Goal: Task Accomplishment & Management: Manage account settings

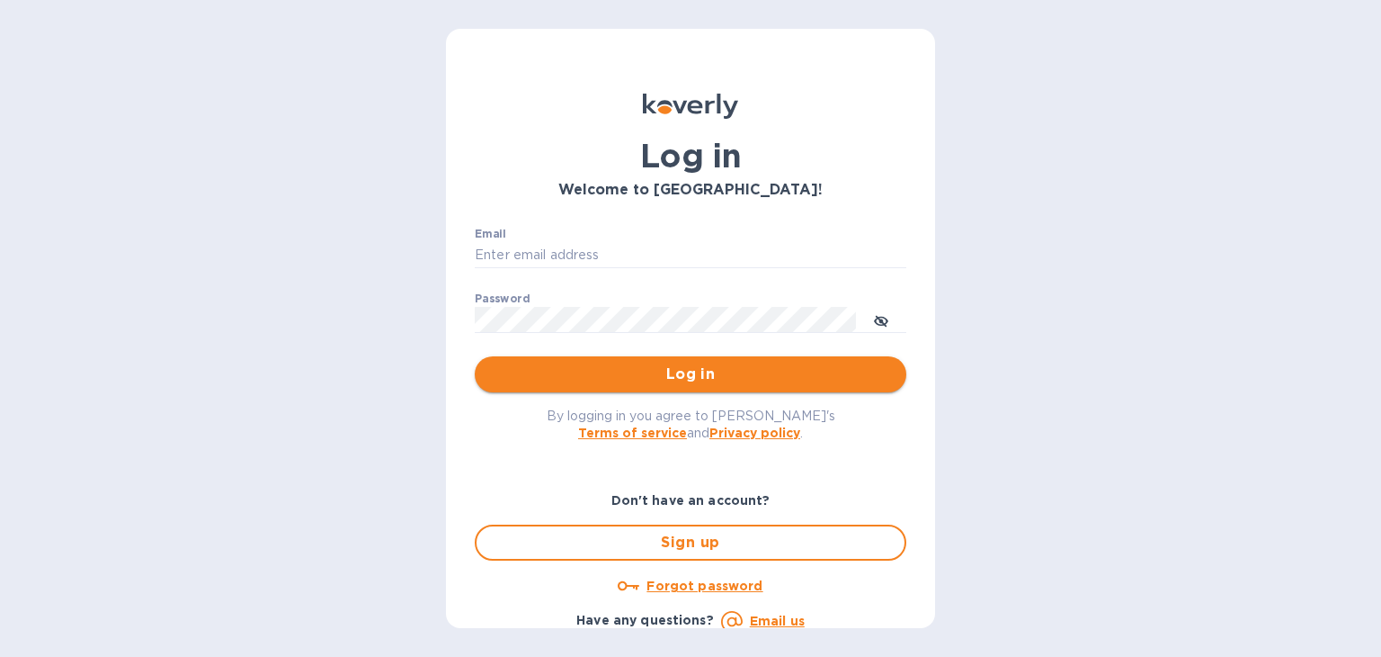
type input "[EMAIL_ADDRESS][DOMAIN_NAME]"
click at [736, 364] on span "Log in" at bounding box center [690, 374] width 403 height 22
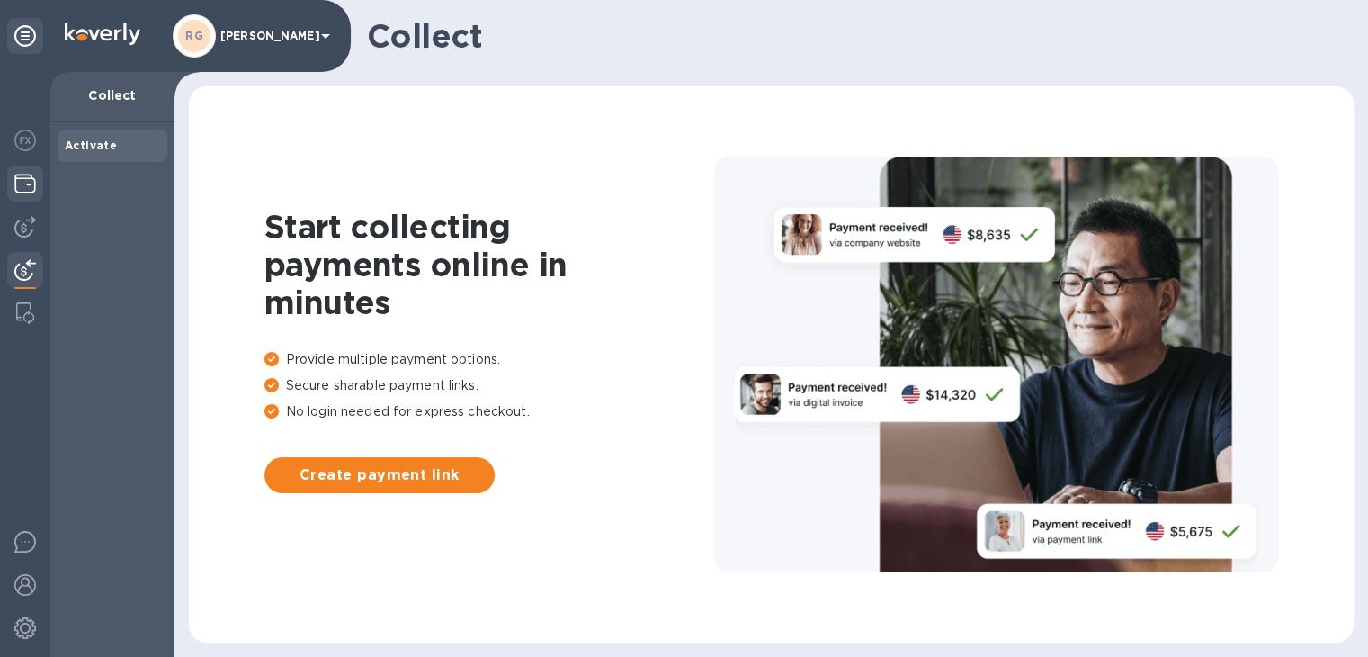
click at [22, 182] on img at bounding box center [25, 184] width 22 height 22
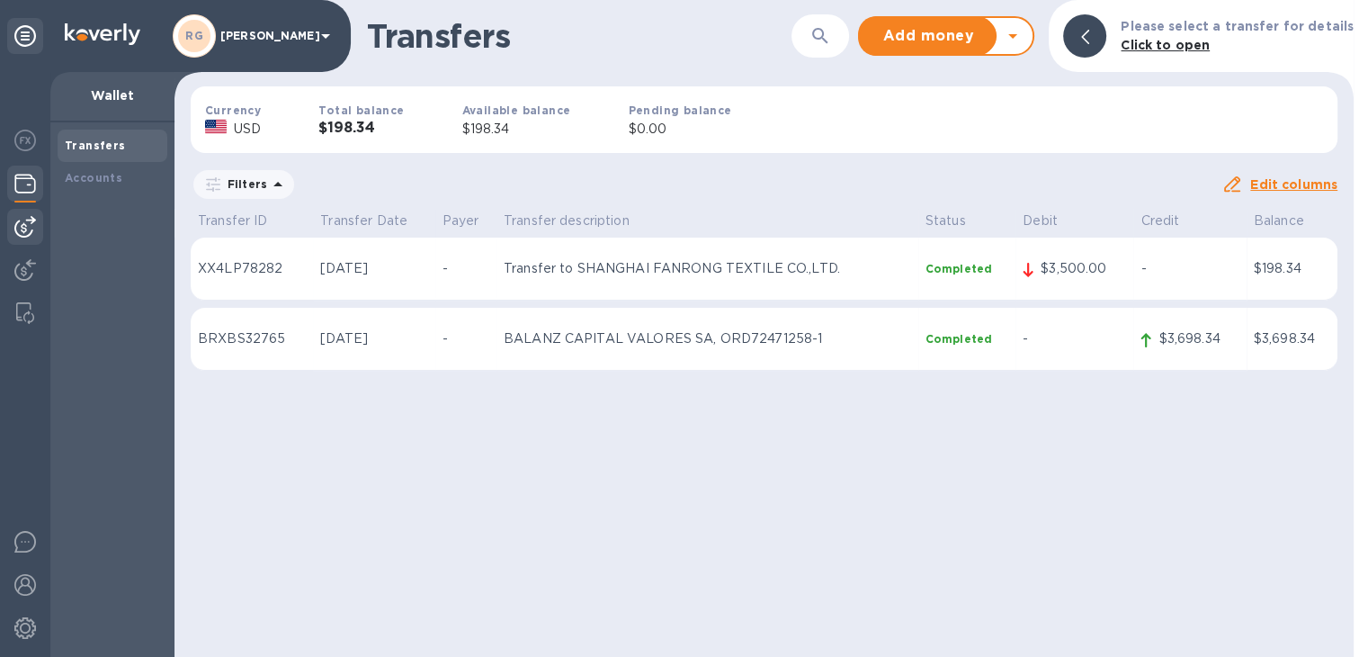
click at [36, 222] on div at bounding box center [25, 227] width 36 height 36
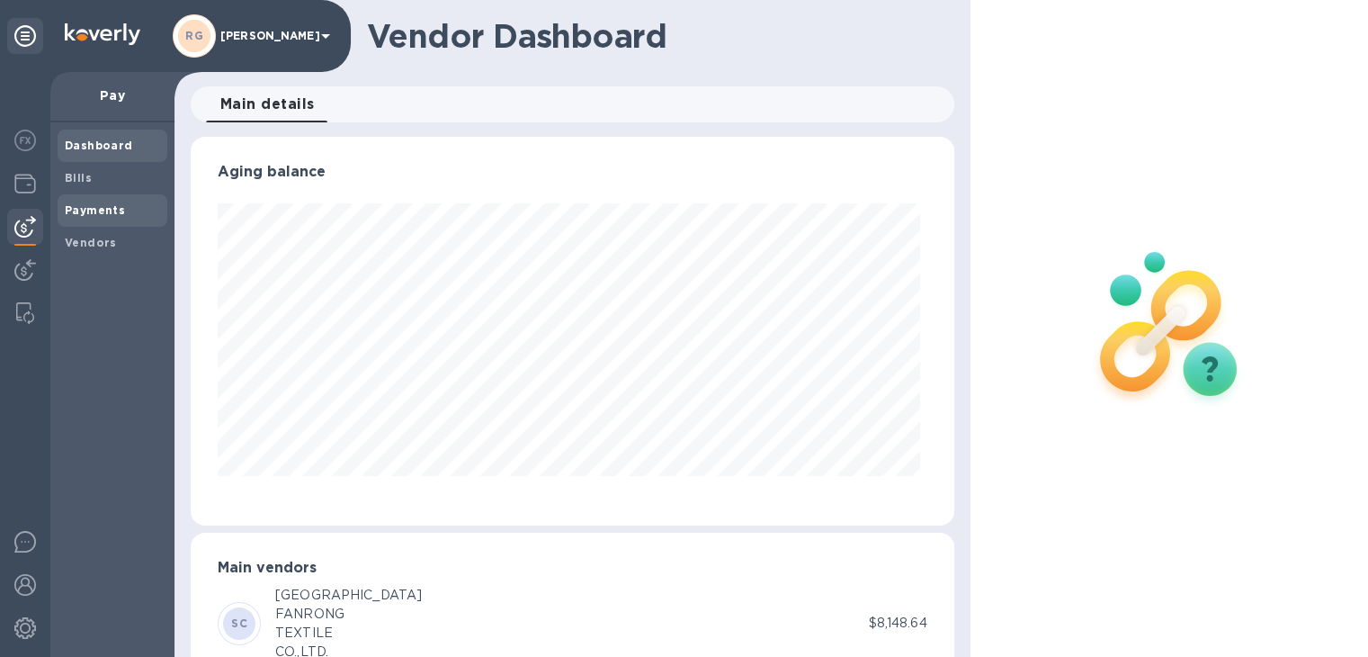
click at [112, 216] on b "Payments" at bounding box center [95, 209] width 60 height 13
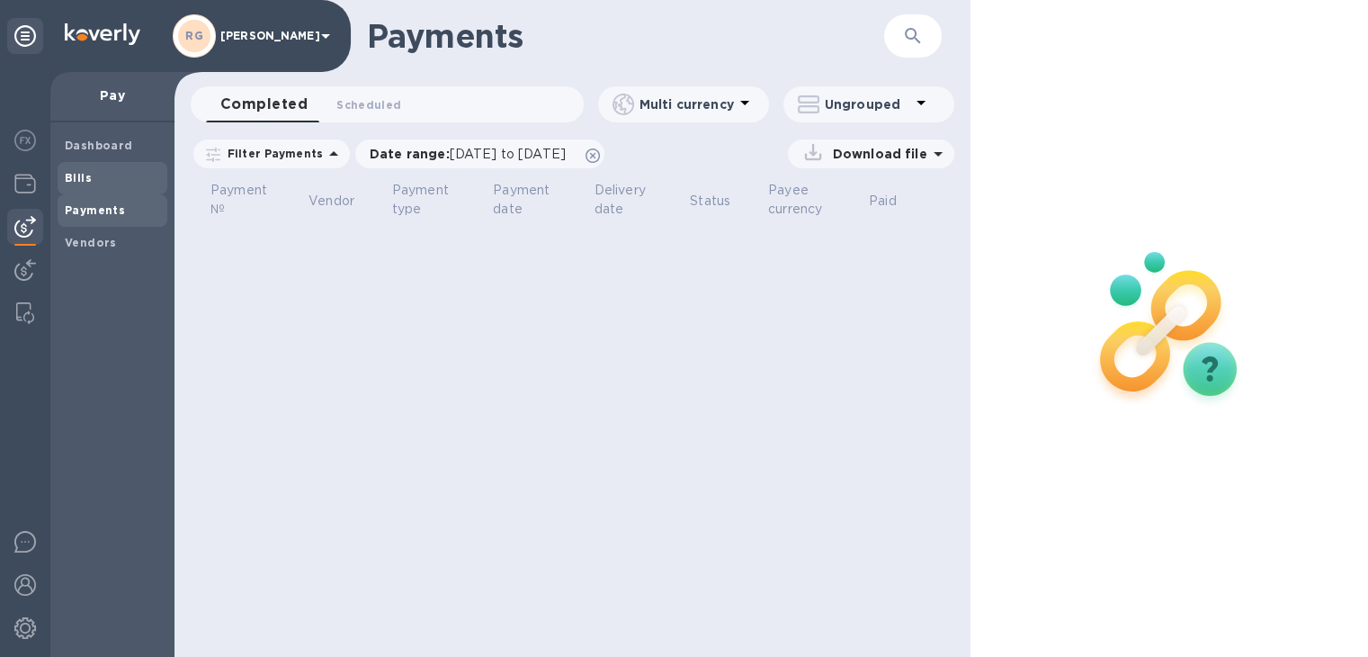
click at [127, 181] on span "Bills" at bounding box center [112, 178] width 95 height 18
